Goal: Transaction & Acquisition: Purchase product/service

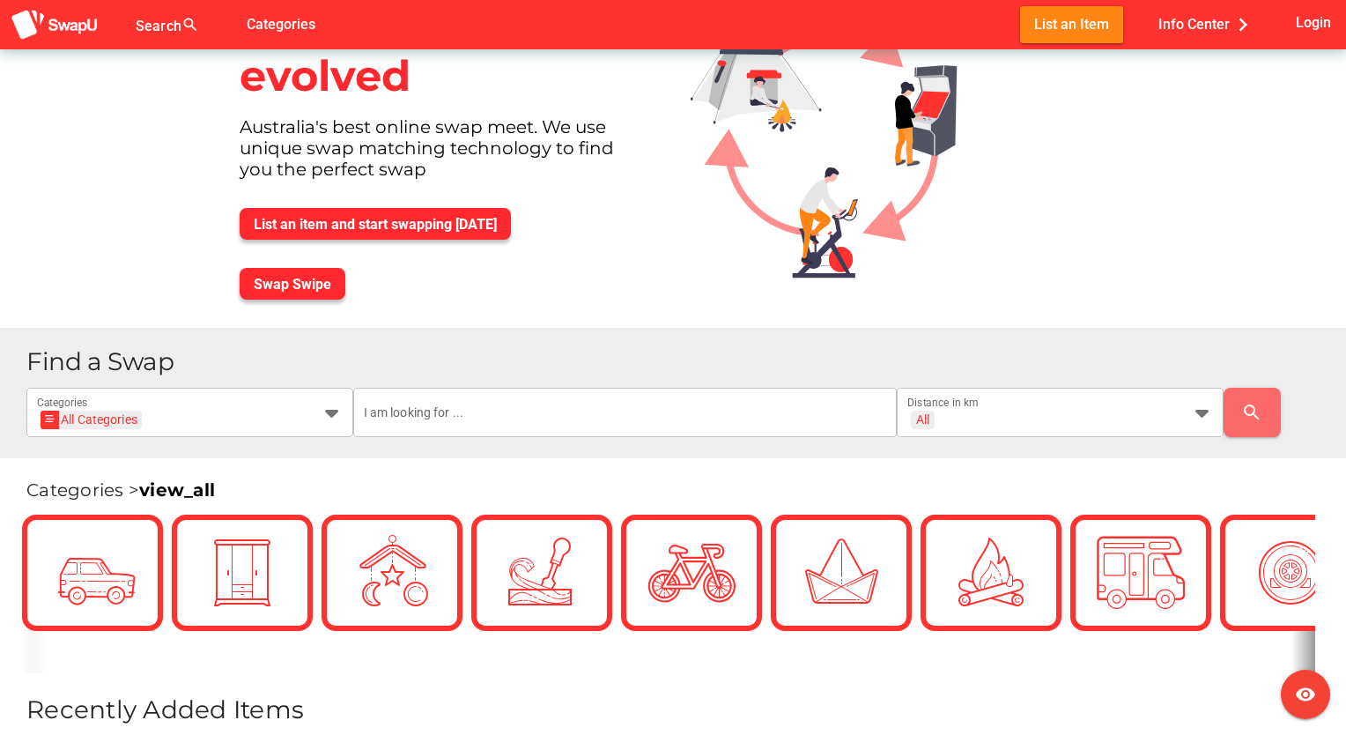
scroll to position [80, 0]
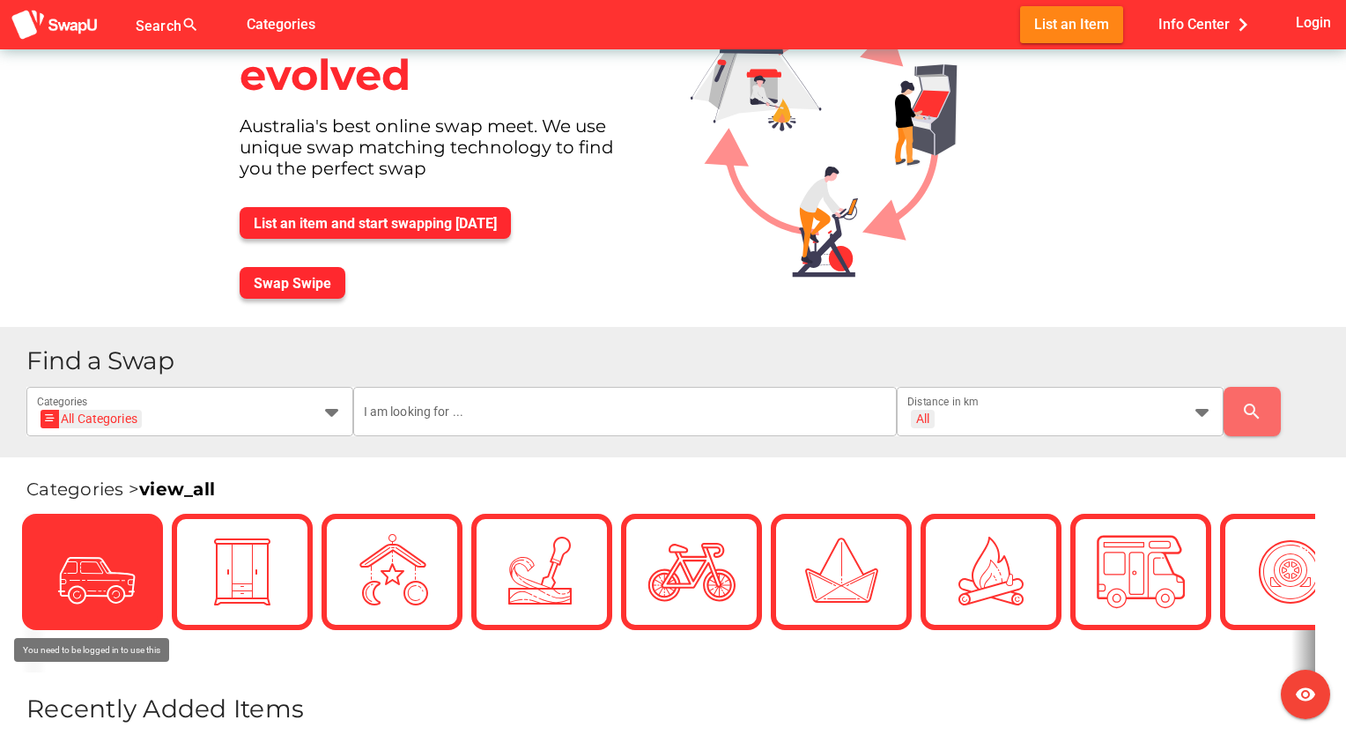
click at [97, 572] on icon at bounding box center [92, 572] width 44 height 44
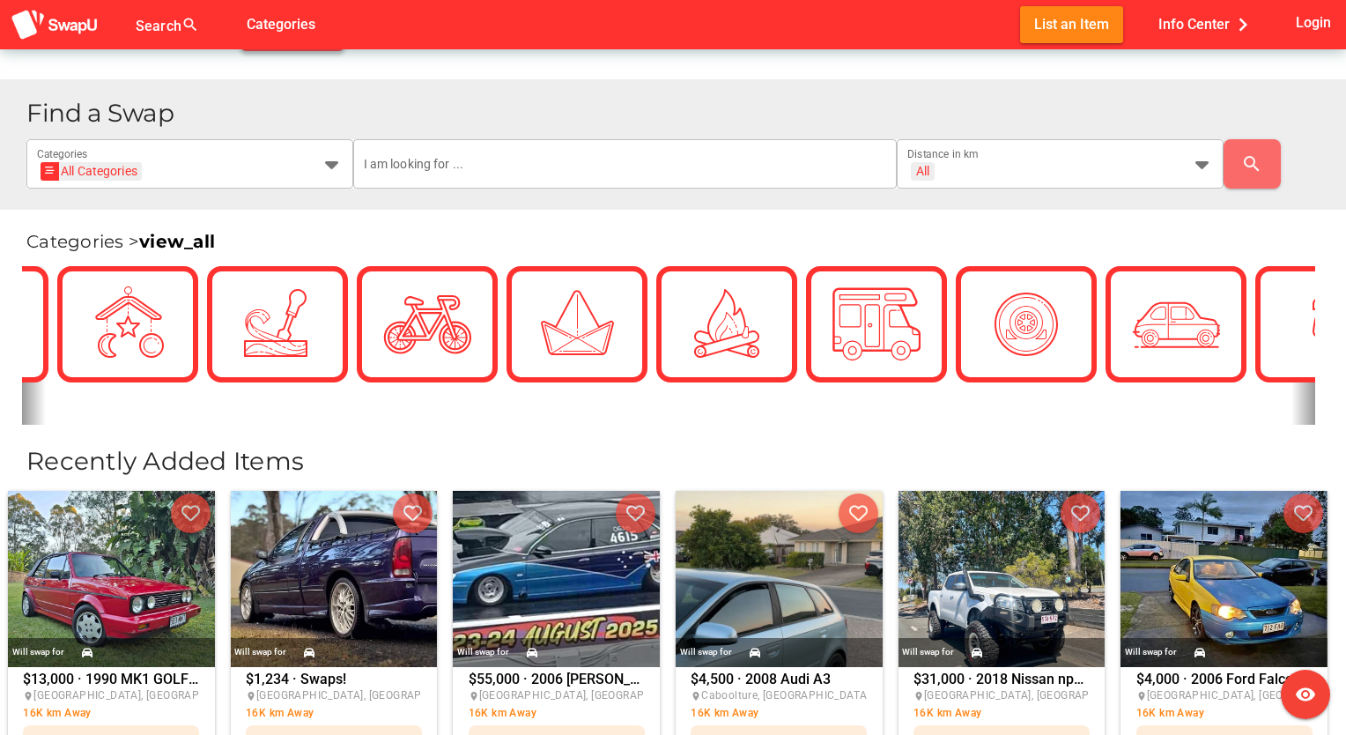
scroll to position [0, 352]
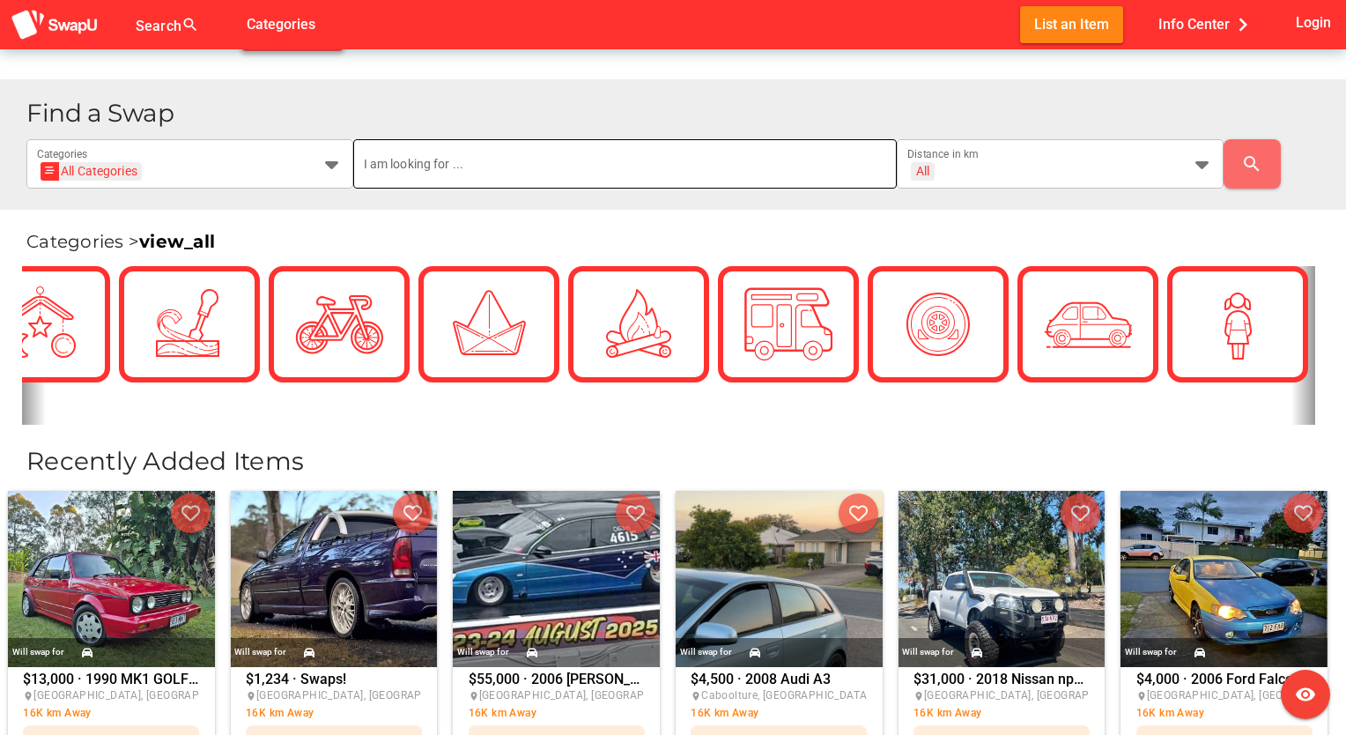
click at [629, 152] on input "text" at bounding box center [625, 163] width 523 height 49
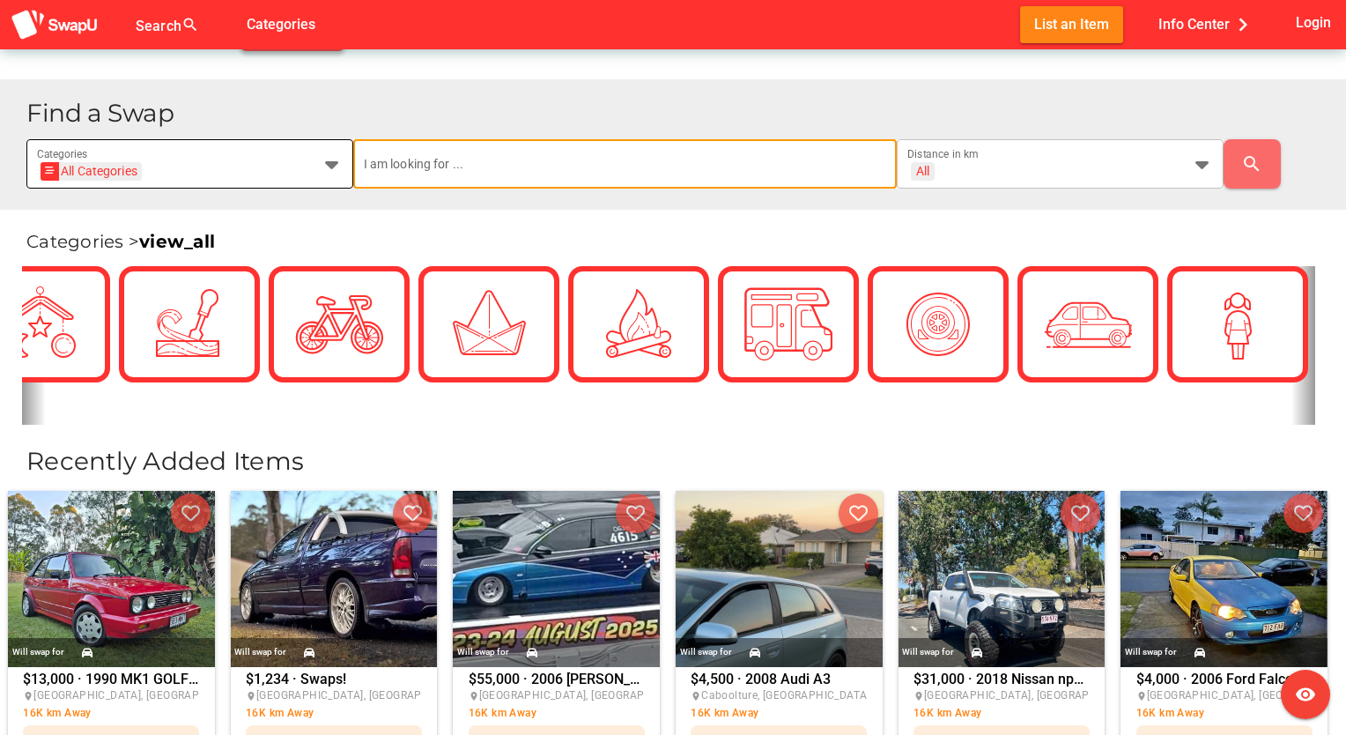
click at [333, 165] on icon at bounding box center [331, 163] width 21 height 21
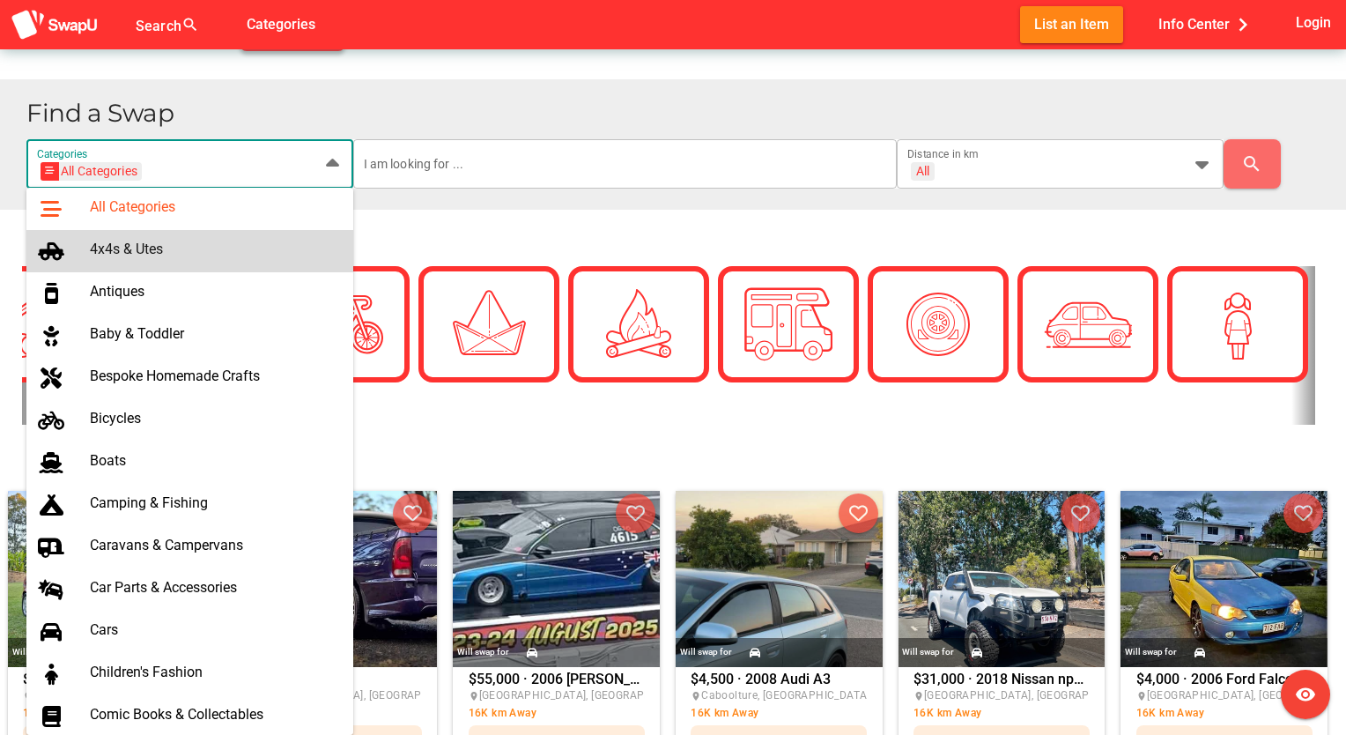
click at [173, 255] on div "4x4s & Utes" at bounding box center [214, 249] width 249 height 17
type input "4x4s & Utes"
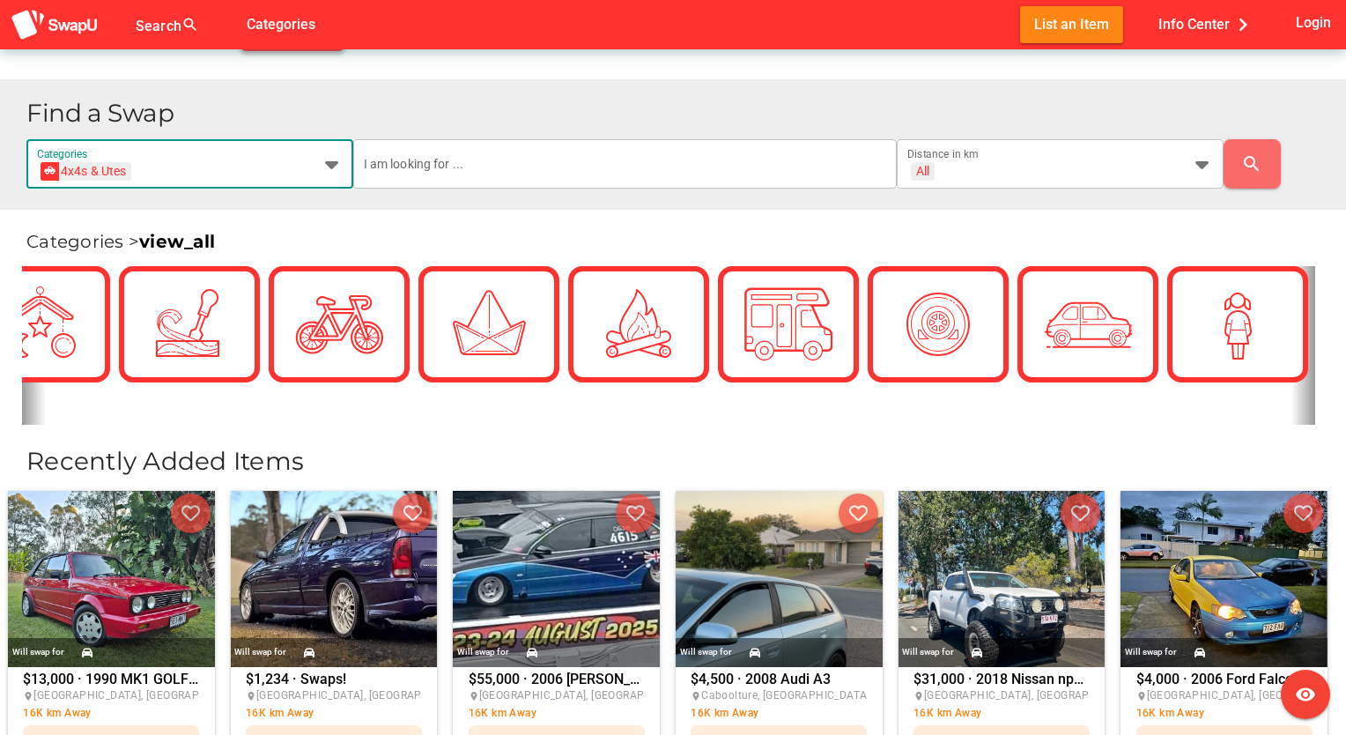
scroll to position [0, 63]
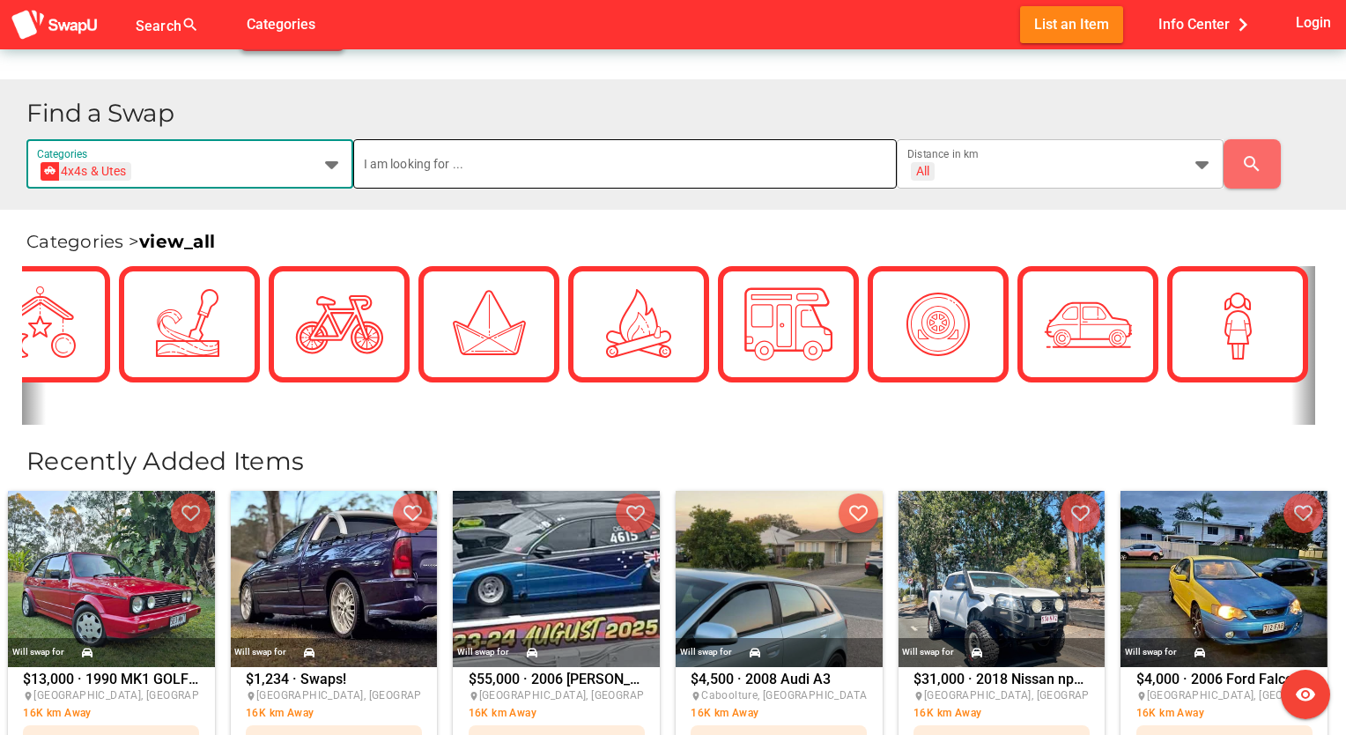
click at [524, 168] on input "text" at bounding box center [625, 163] width 523 height 49
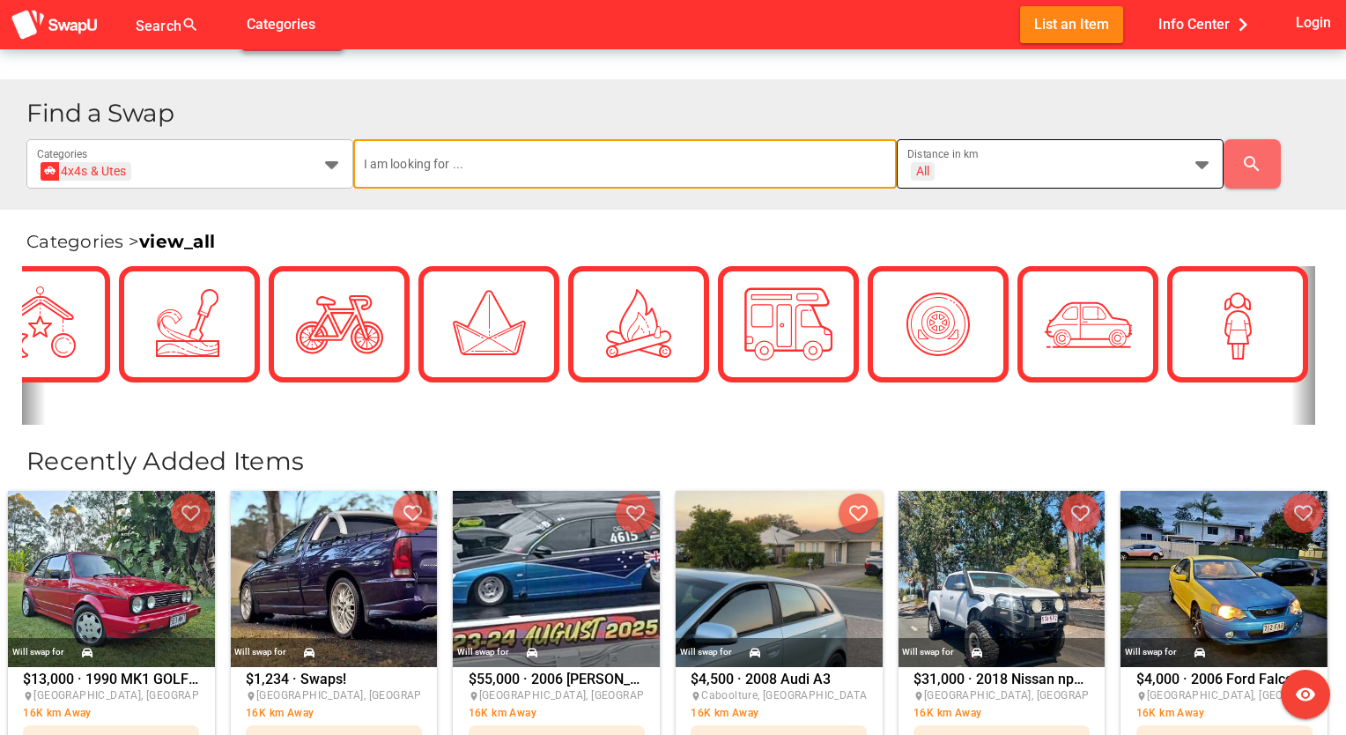
click at [927, 175] on div "All" at bounding box center [922, 171] width 13 height 16
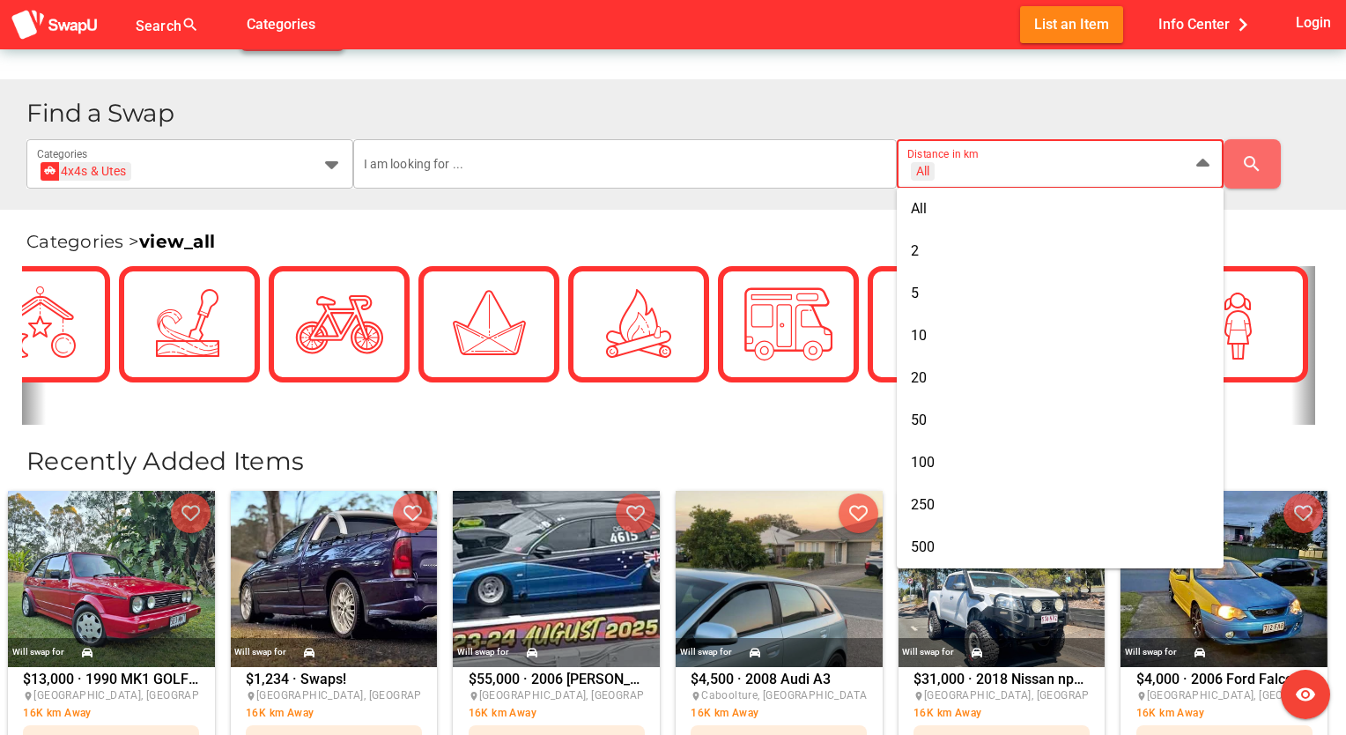
click at [927, 175] on div "All" at bounding box center [922, 171] width 13 height 16
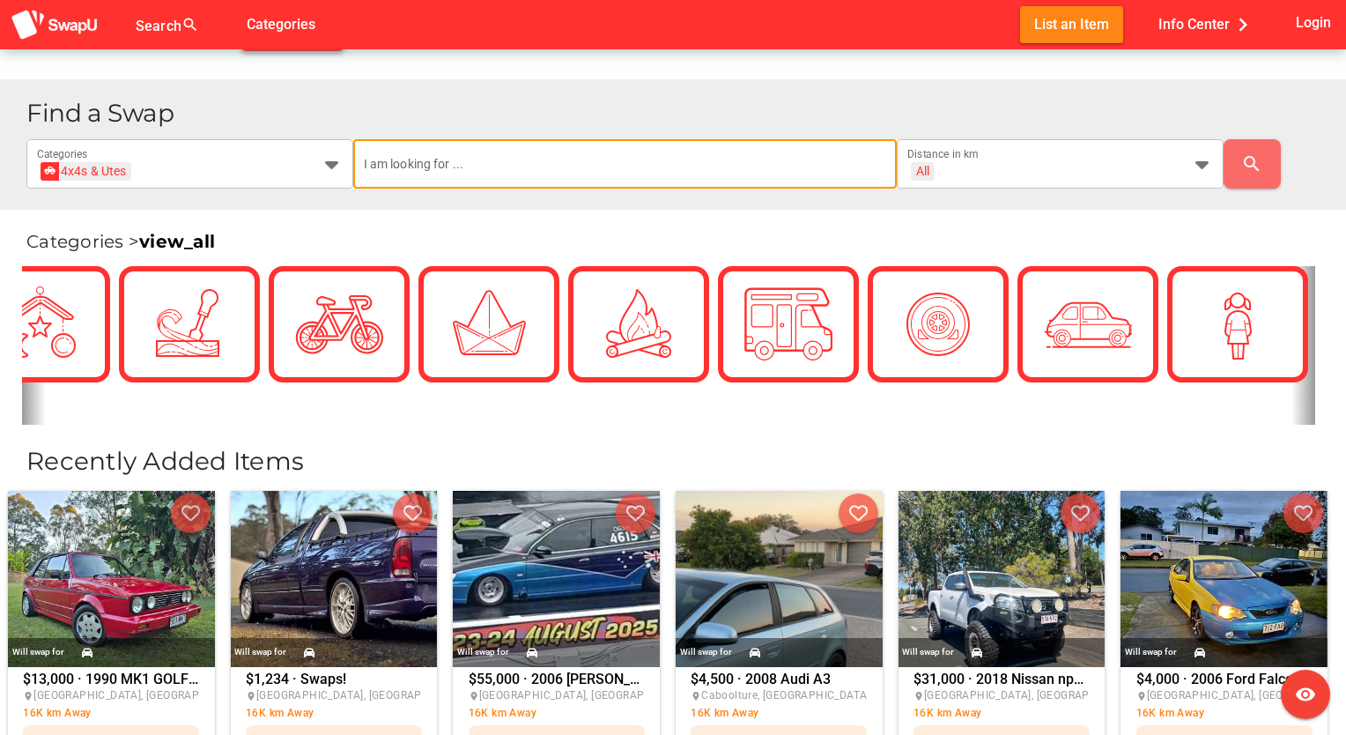
click at [768, 173] on input "text" at bounding box center [625, 163] width 523 height 49
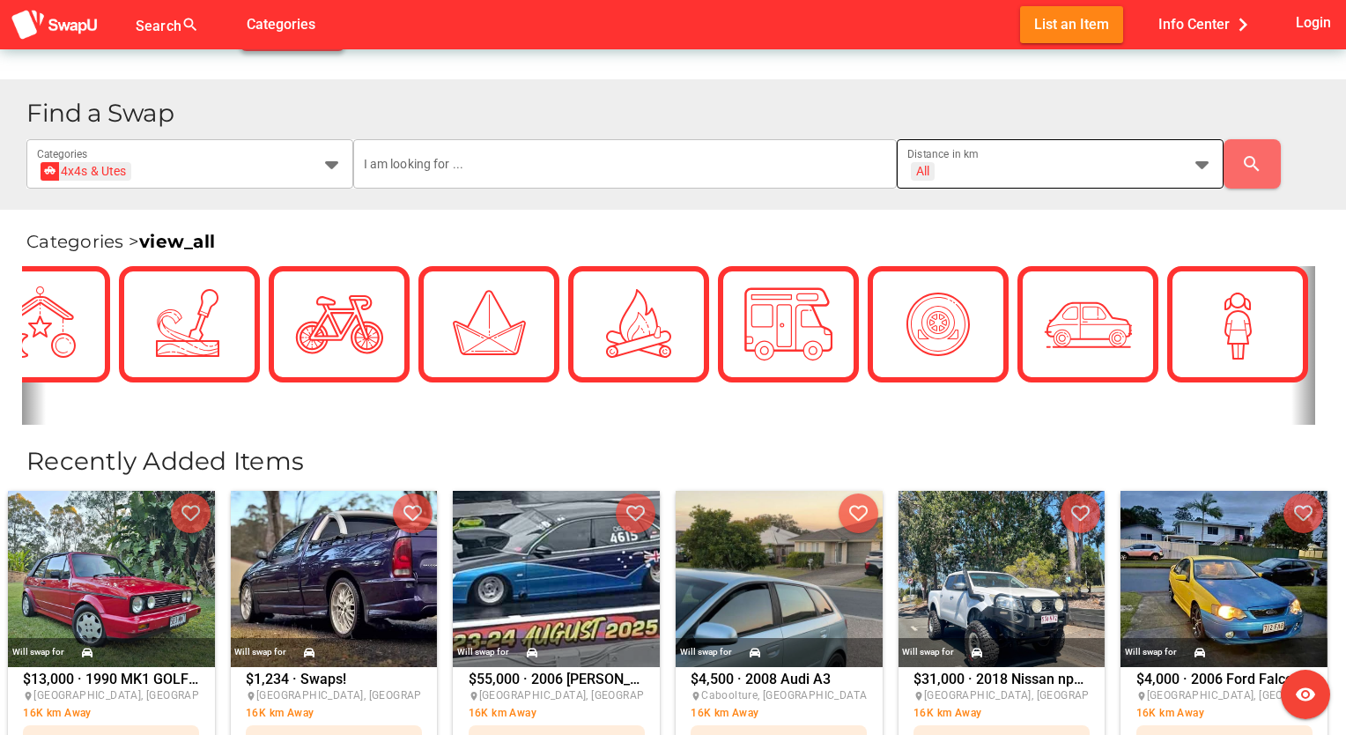
click at [1187, 168] on div at bounding box center [1197, 163] width 32 height 49
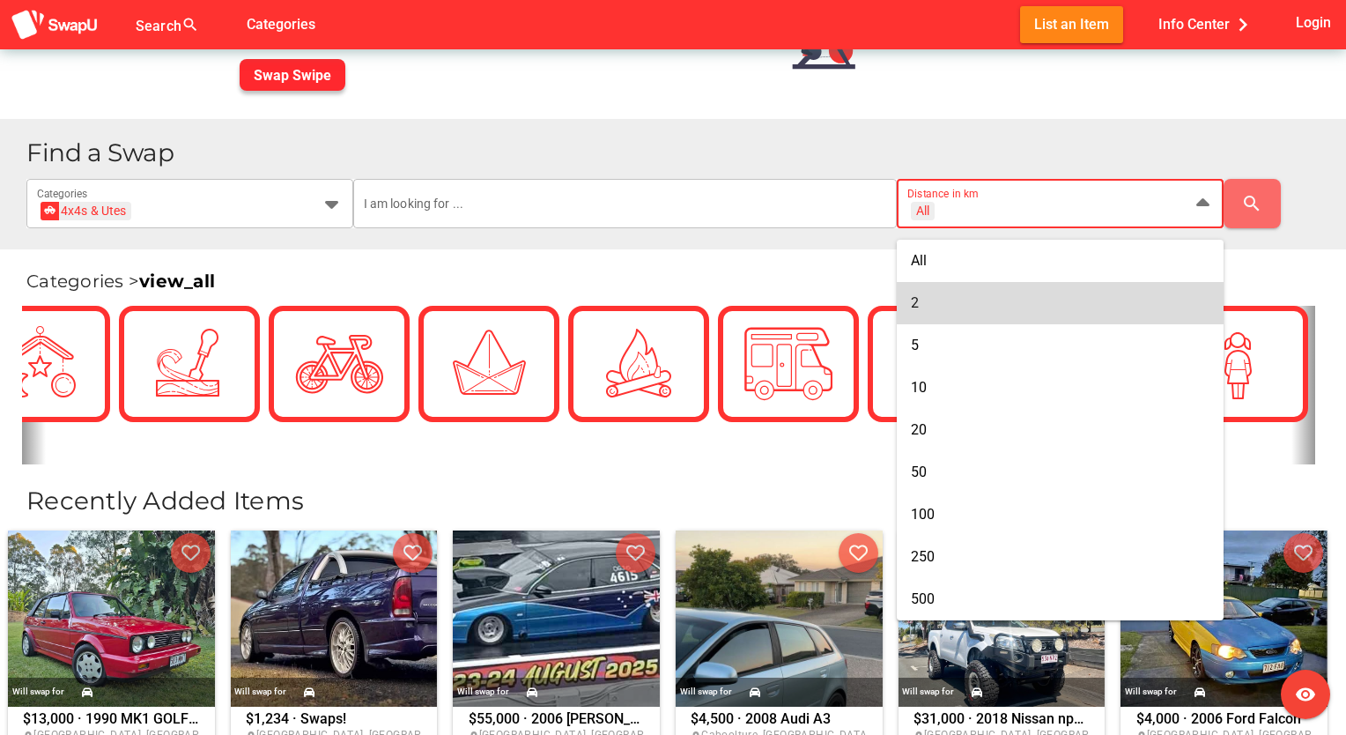
scroll to position [277, 0]
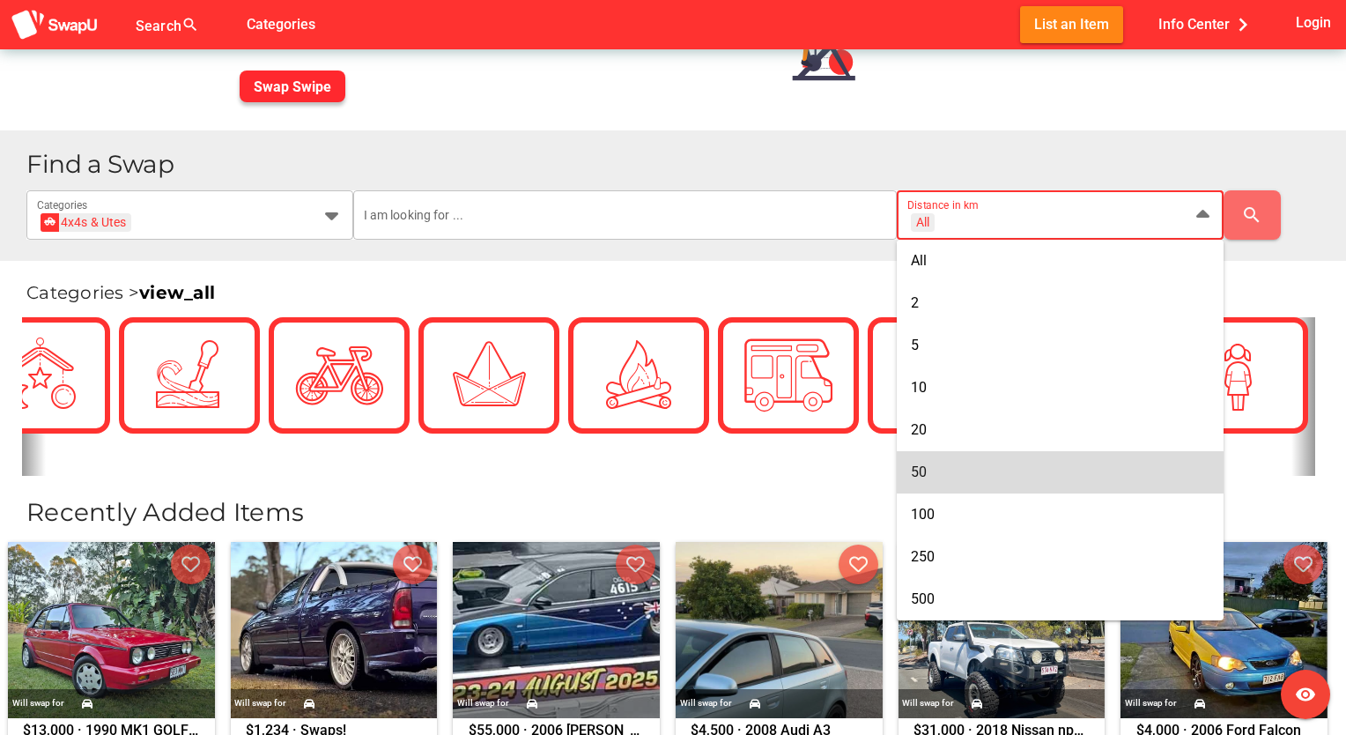
click at [1059, 466] on div "50" at bounding box center [1060, 471] width 299 height 17
type input "+ 50 km"
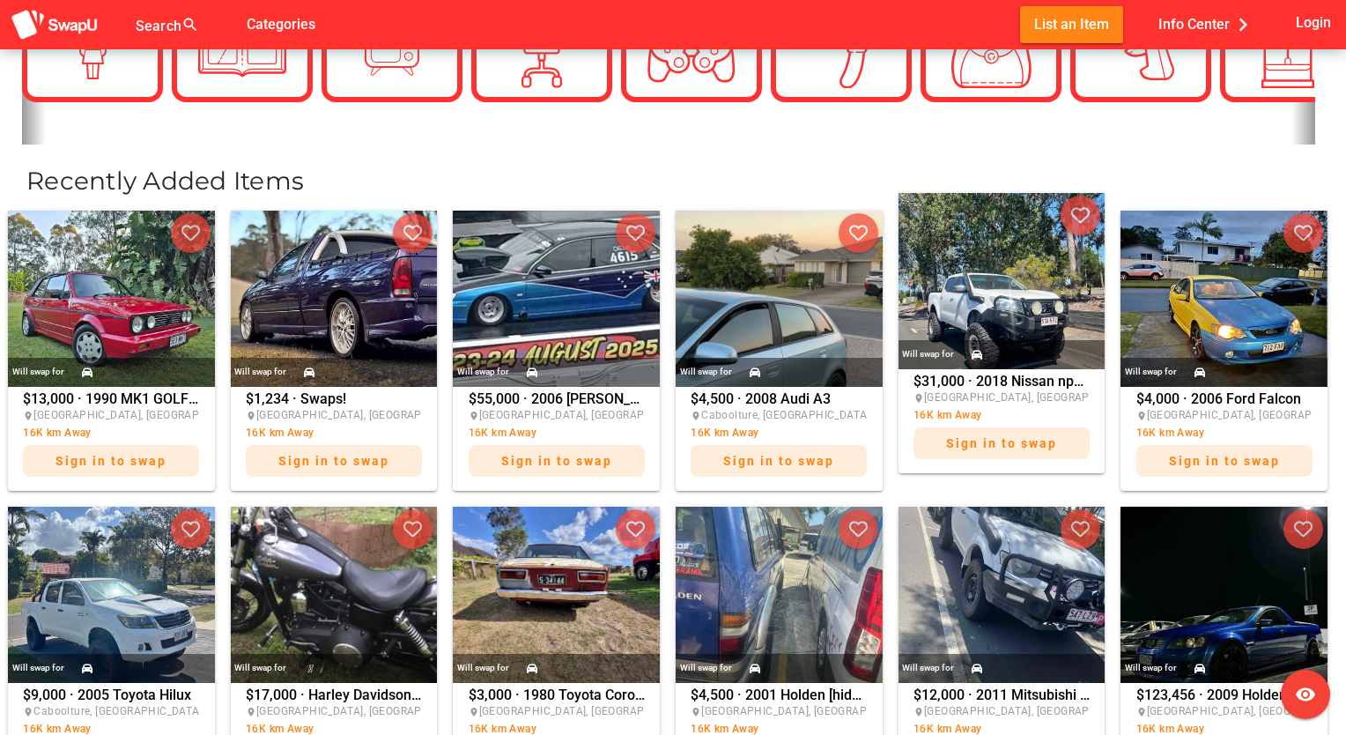
scroll to position [604, 0]
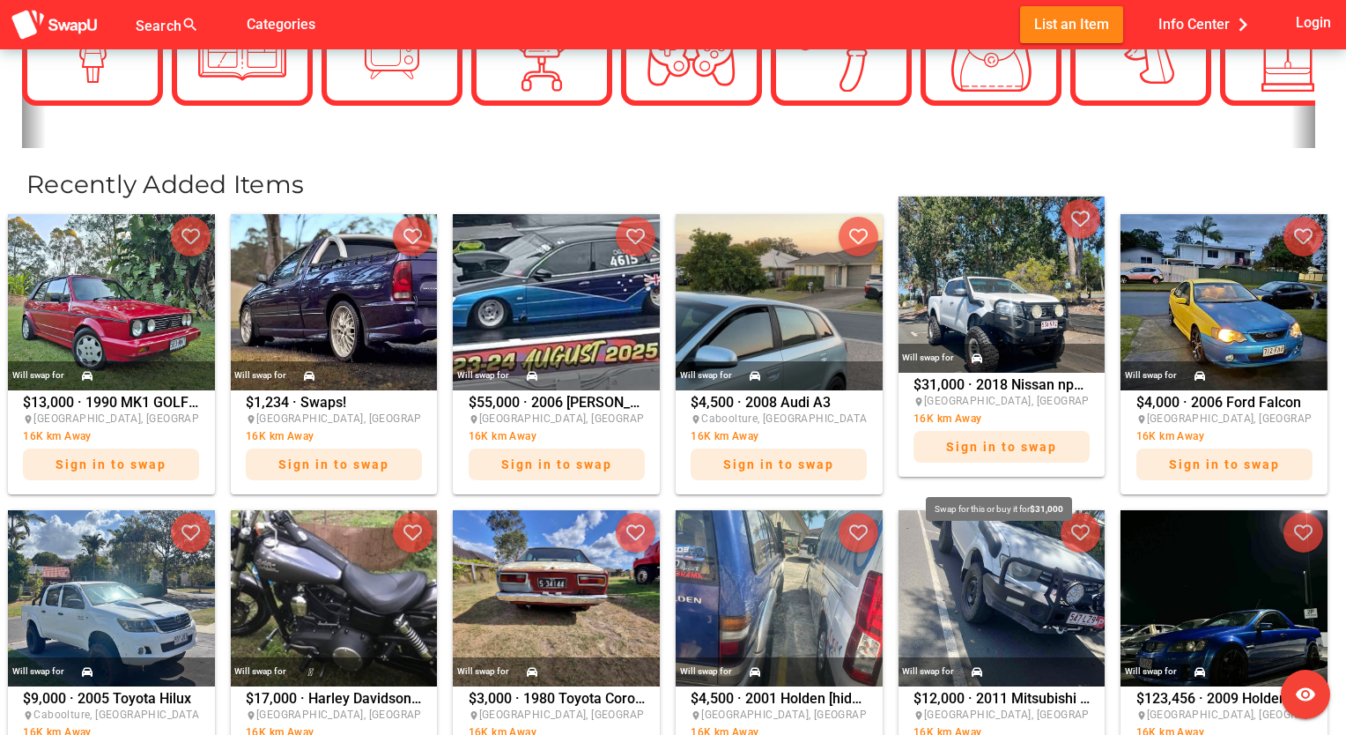
click at [967, 380] on div "$31,000 · 2018 Nissan np300 navara place Brisbane, QLD 16K km Away Sign in to s…" at bounding box center [1001, 424] width 176 height 93
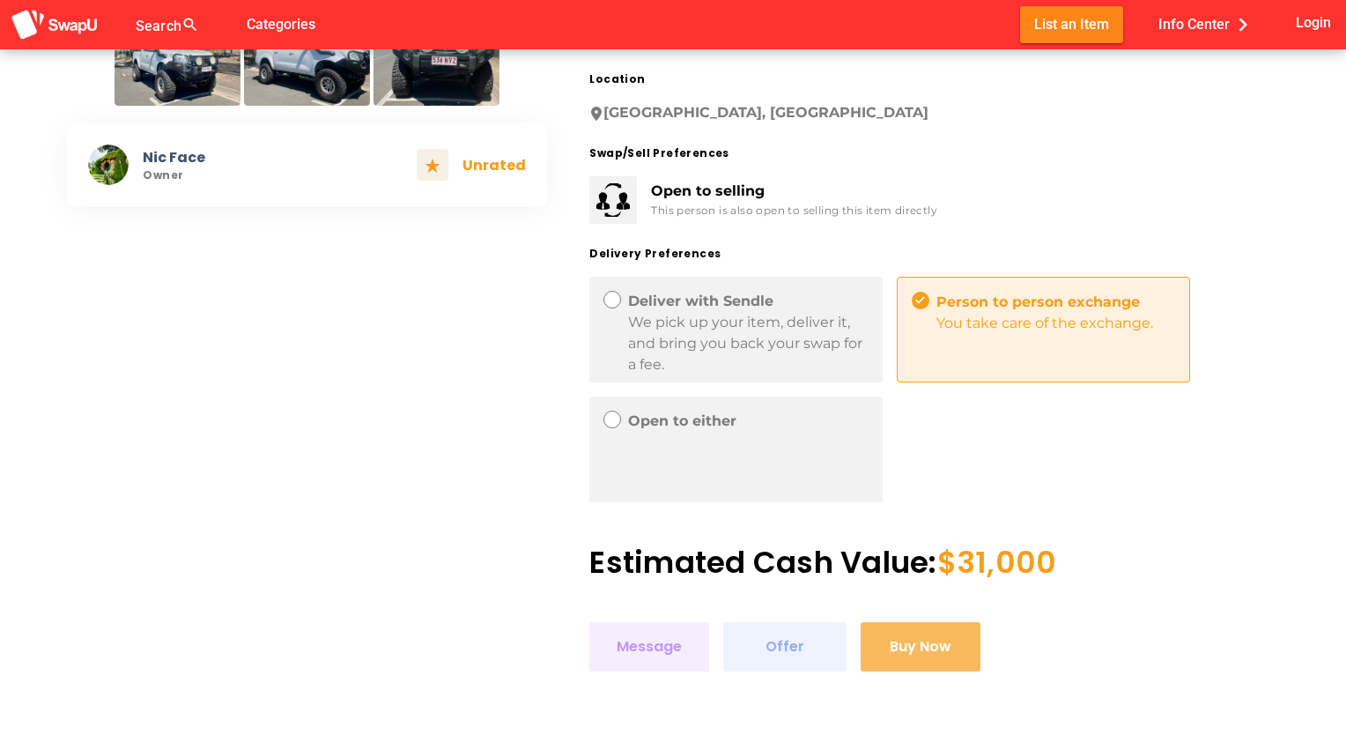
scroll to position [852, 0]
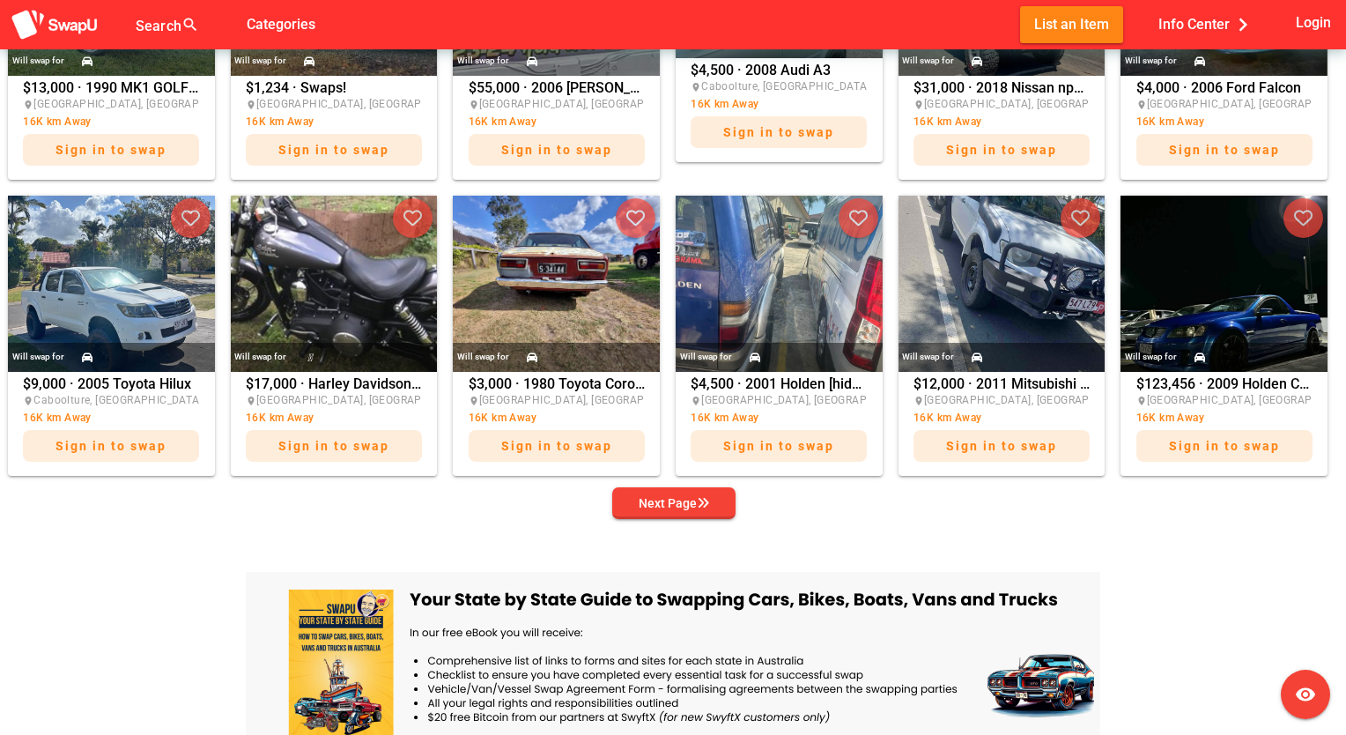
scroll to position [920, 0]
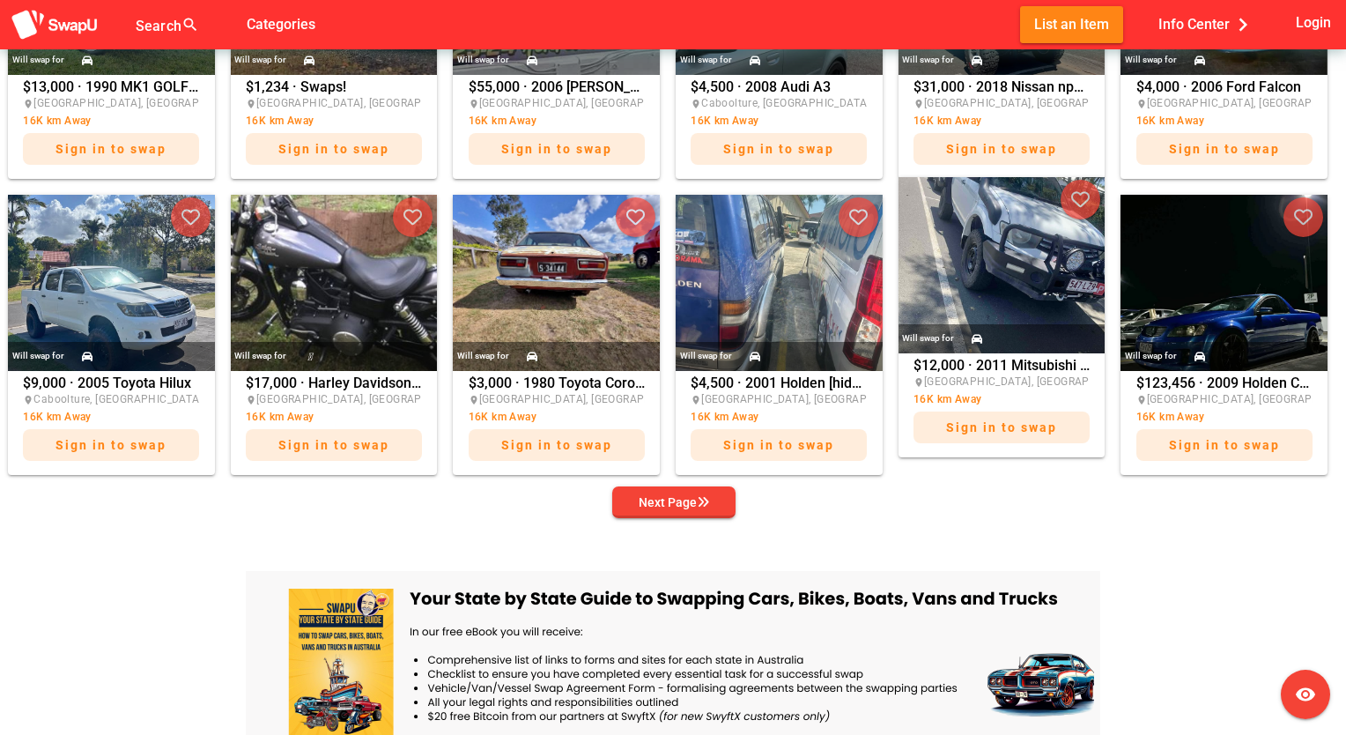
click at [1046, 264] on img at bounding box center [1001, 265] width 207 height 176
